Goal: Find specific page/section: Find specific page/section

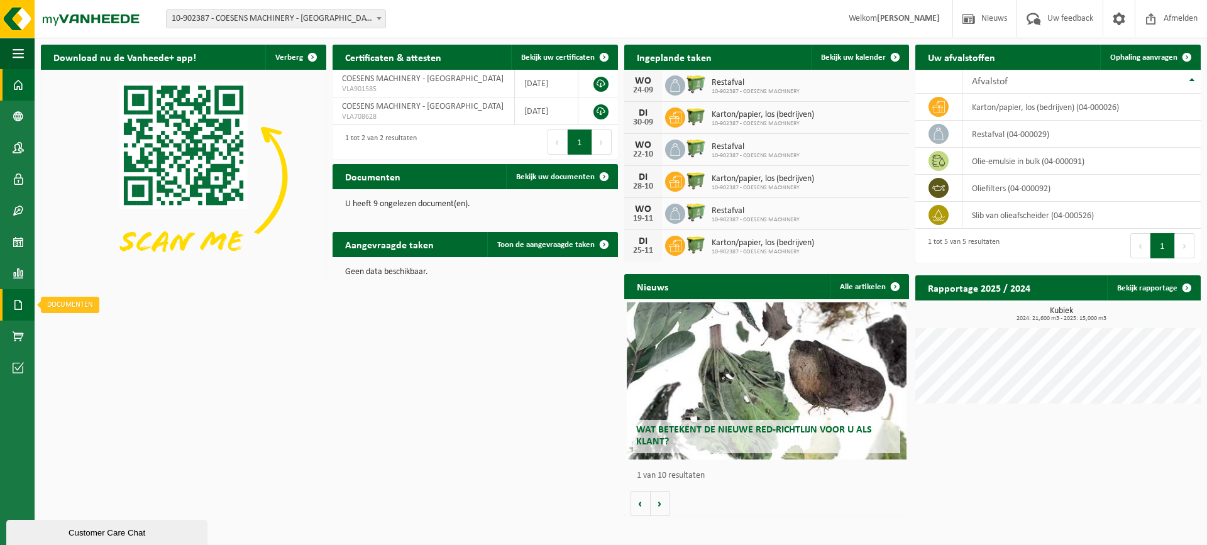
click at [23, 307] on span at bounding box center [18, 304] width 11 height 31
click at [64, 332] on link "Documenten" at bounding box center [87, 331] width 98 height 24
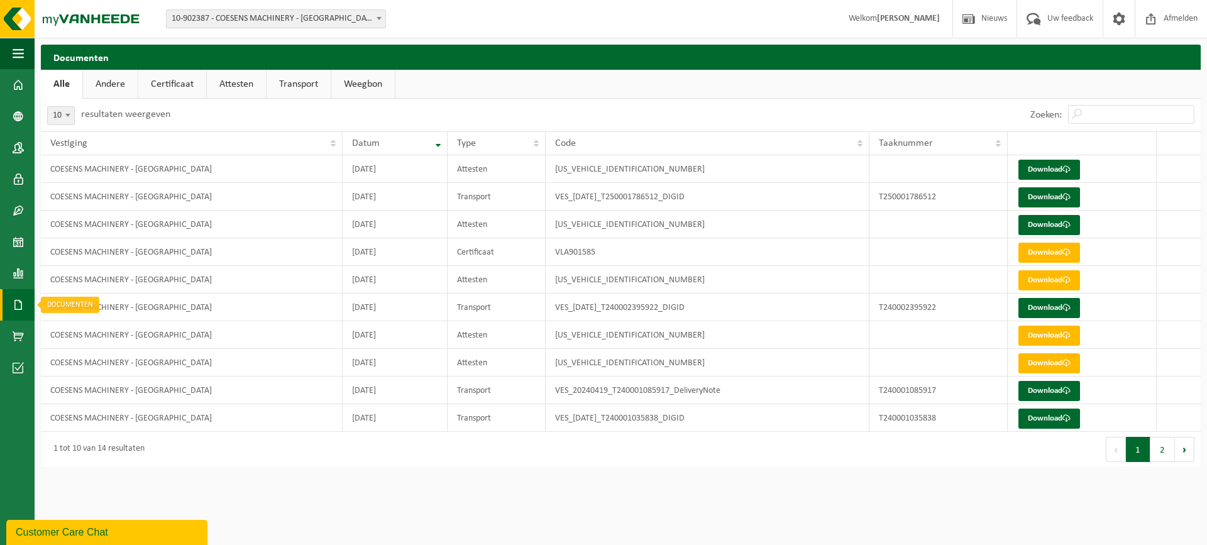
click at [23, 317] on span at bounding box center [18, 304] width 11 height 31
click at [84, 308] on span "Facturen" at bounding box center [89, 305] width 33 height 24
